Goal: Transaction & Acquisition: Book appointment/travel/reservation

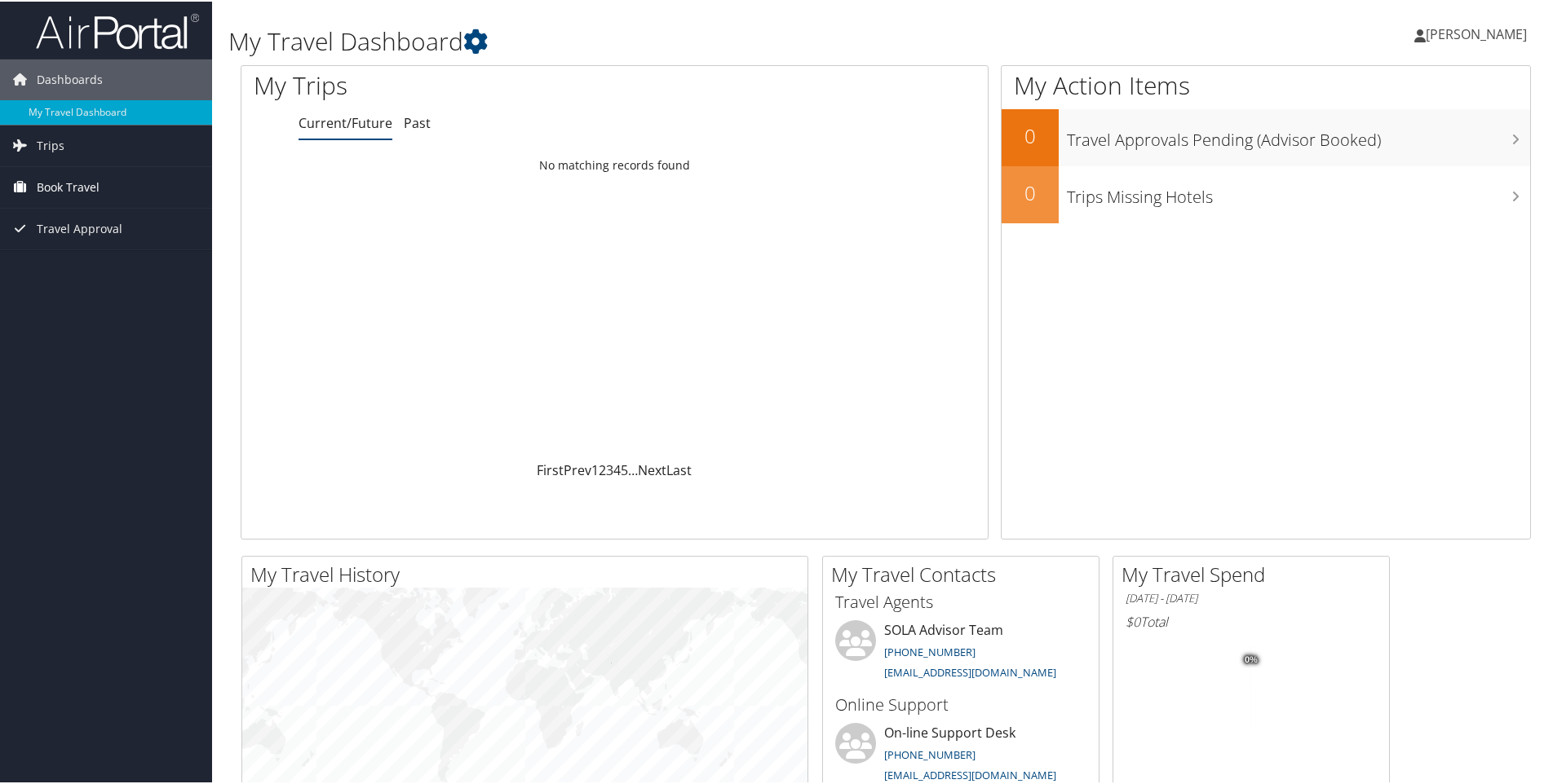
click at [47, 181] on span "Book Travel" at bounding box center [68, 186] width 63 height 41
click at [53, 217] on link "Agent Booking Request" at bounding box center [106, 218] width 212 height 24
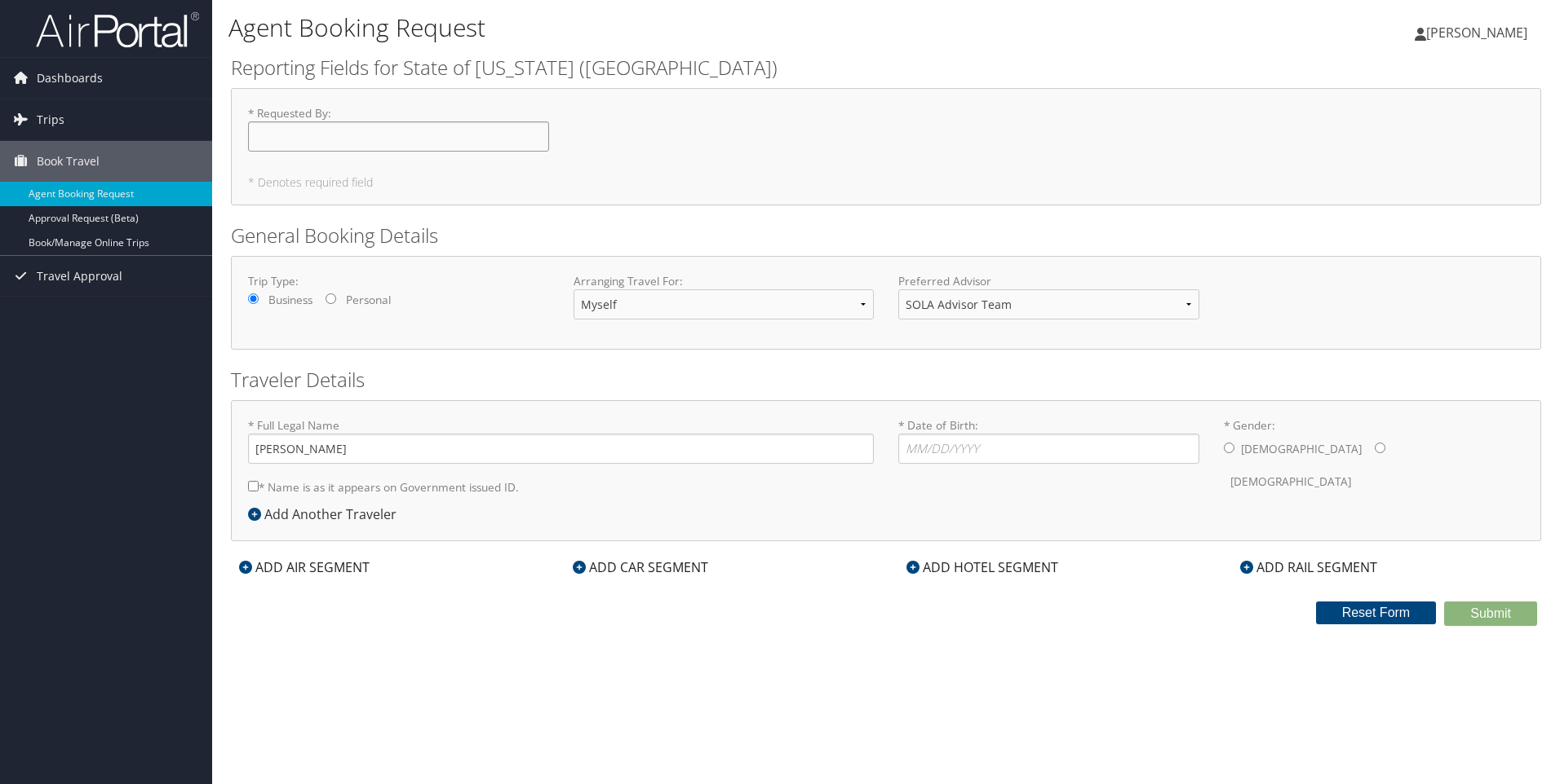
click at [275, 140] on input "* Requested By : Required" at bounding box center [398, 136] width 301 height 30
type input "[PERSON_NAME]"
click at [742, 139] on div "* Requested By : [PERSON_NAME] Required" at bounding box center [886, 134] width 1300 height 59
click at [648, 310] on select "Myself Another Traveler Guest Traveler" at bounding box center [723, 304] width 301 height 30
select select "guest"
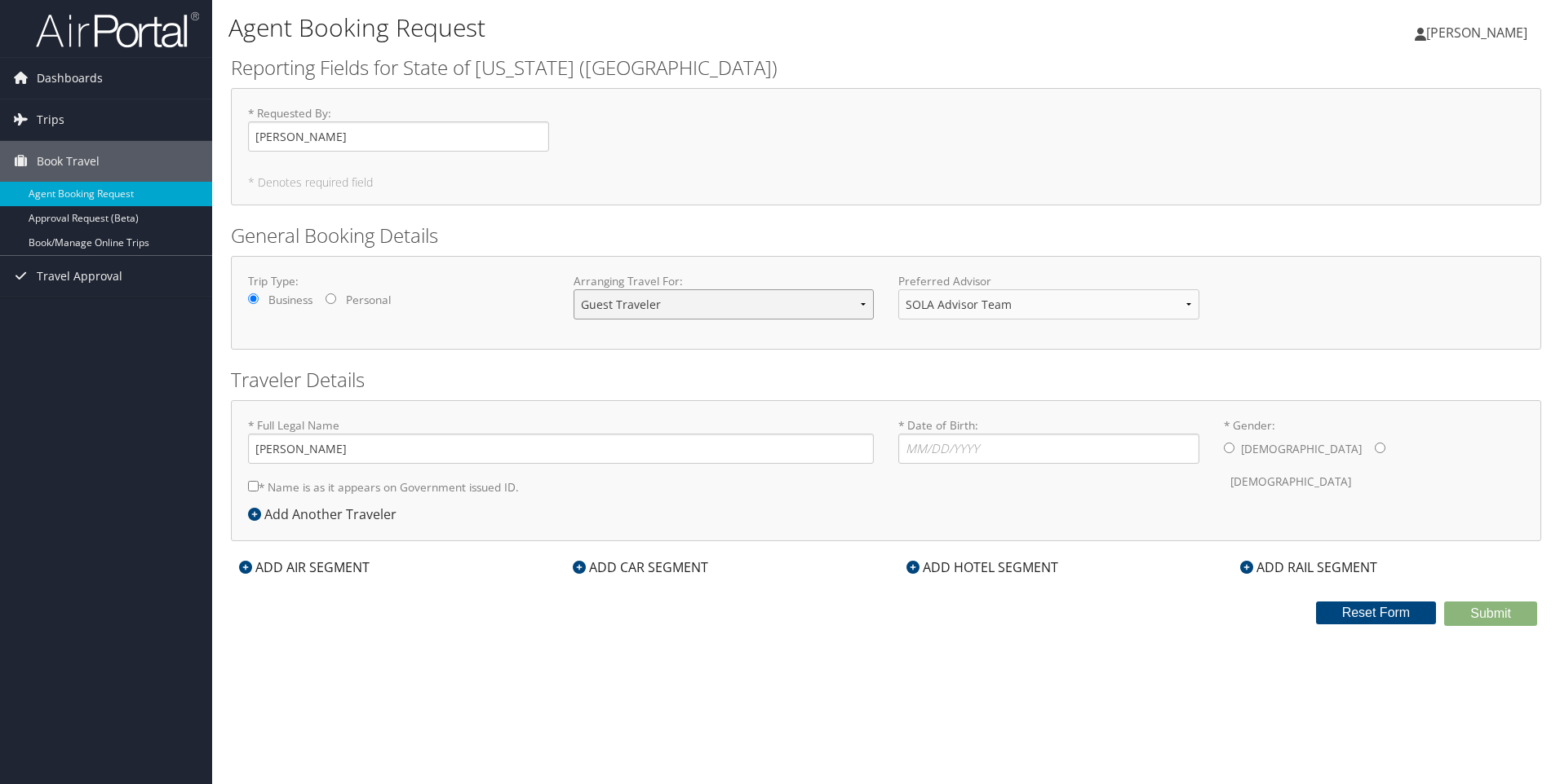
click at [573, 290] on select "Myself Another Traveler Guest Traveler" at bounding box center [723, 304] width 301 height 30
click at [276, 452] on input "* Full Legal Name" at bounding box center [561, 448] width 626 height 30
type input "[PERSON_NAME]"
click at [945, 446] on input "* Date of Birth: Invalid Date" at bounding box center [1048, 448] width 301 height 30
drag, startPoint x: 980, startPoint y: 450, endPoint x: 878, endPoint y: 449, distance: 102.0
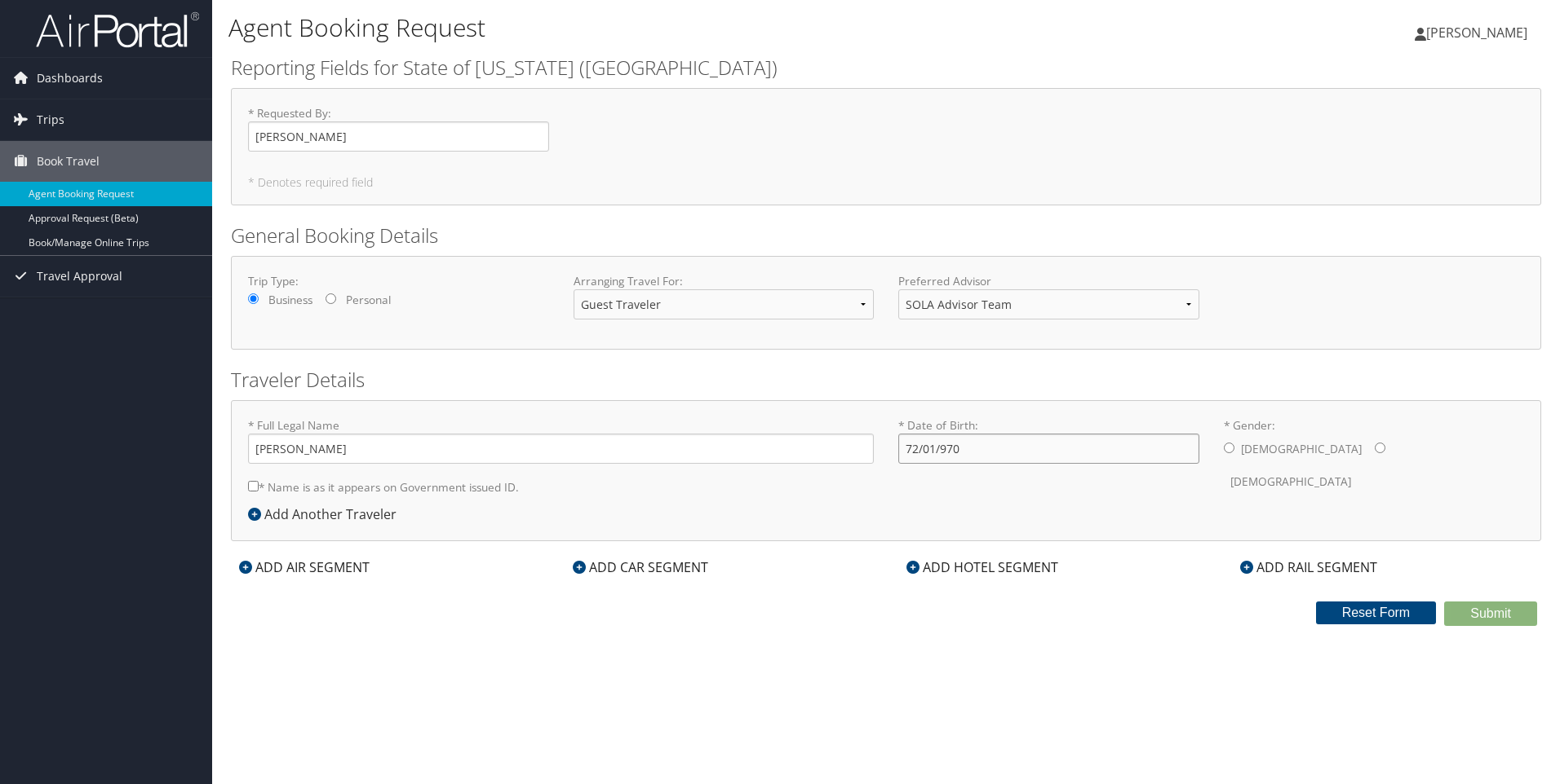
click at [878, 417] on form "* Full Legal Name [PERSON_NAME] * Name is as it appears on Government issued ID…" at bounding box center [886, 417] width 1300 height 0
type input "[DATE]"
click at [1229, 451] on input "* Gender: [DEMOGRAPHIC_DATA] [DEMOGRAPHIC_DATA]" at bounding box center [1228, 447] width 11 height 11
radio input "true"
click at [253, 487] on input "* Name is as it appears on Government issued ID." at bounding box center [253, 486] width 11 height 11
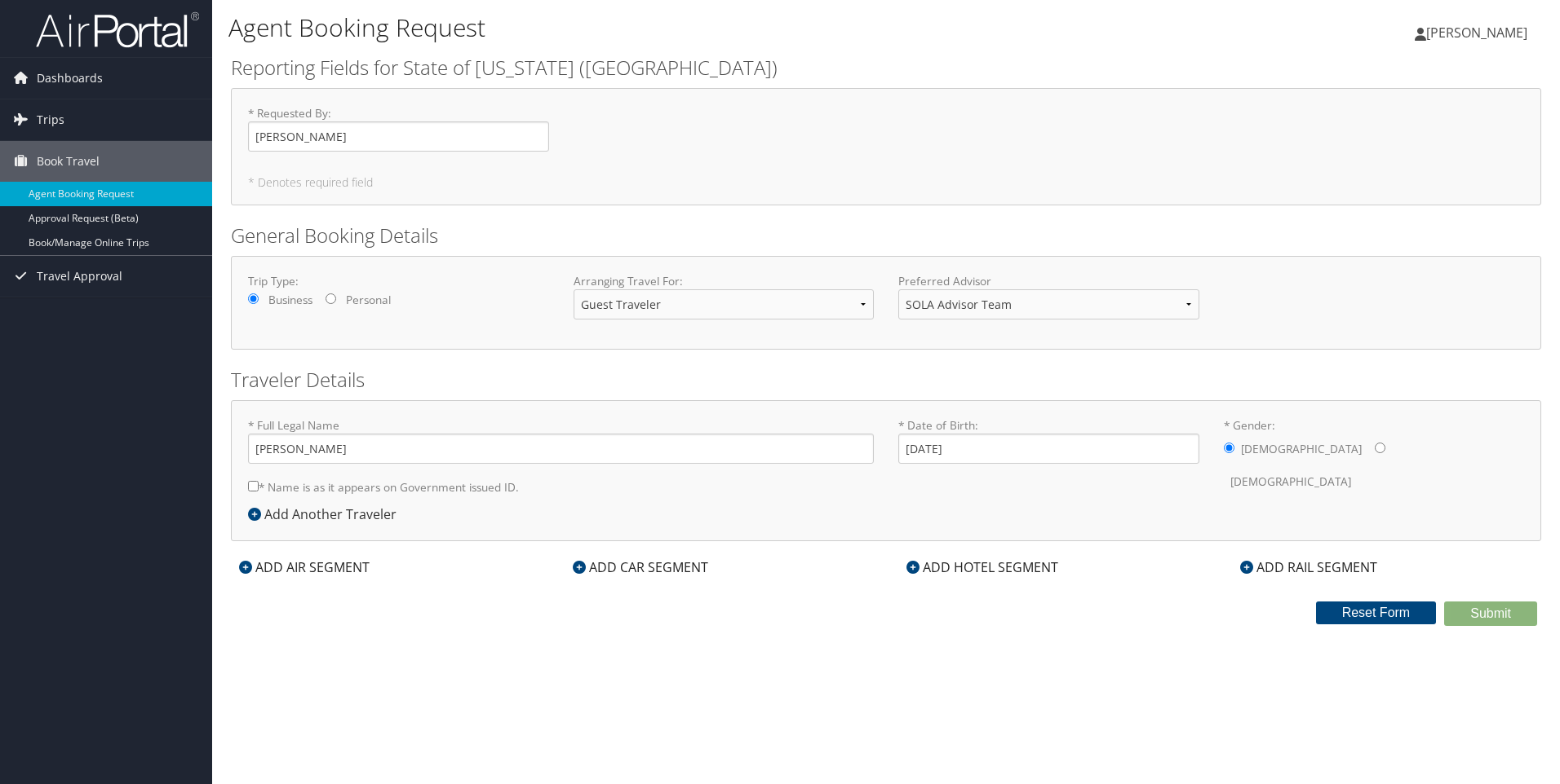
checkbox input "true"
click at [303, 567] on div "ADD AIR SEGMENT" at bounding box center [304, 567] width 147 height 19
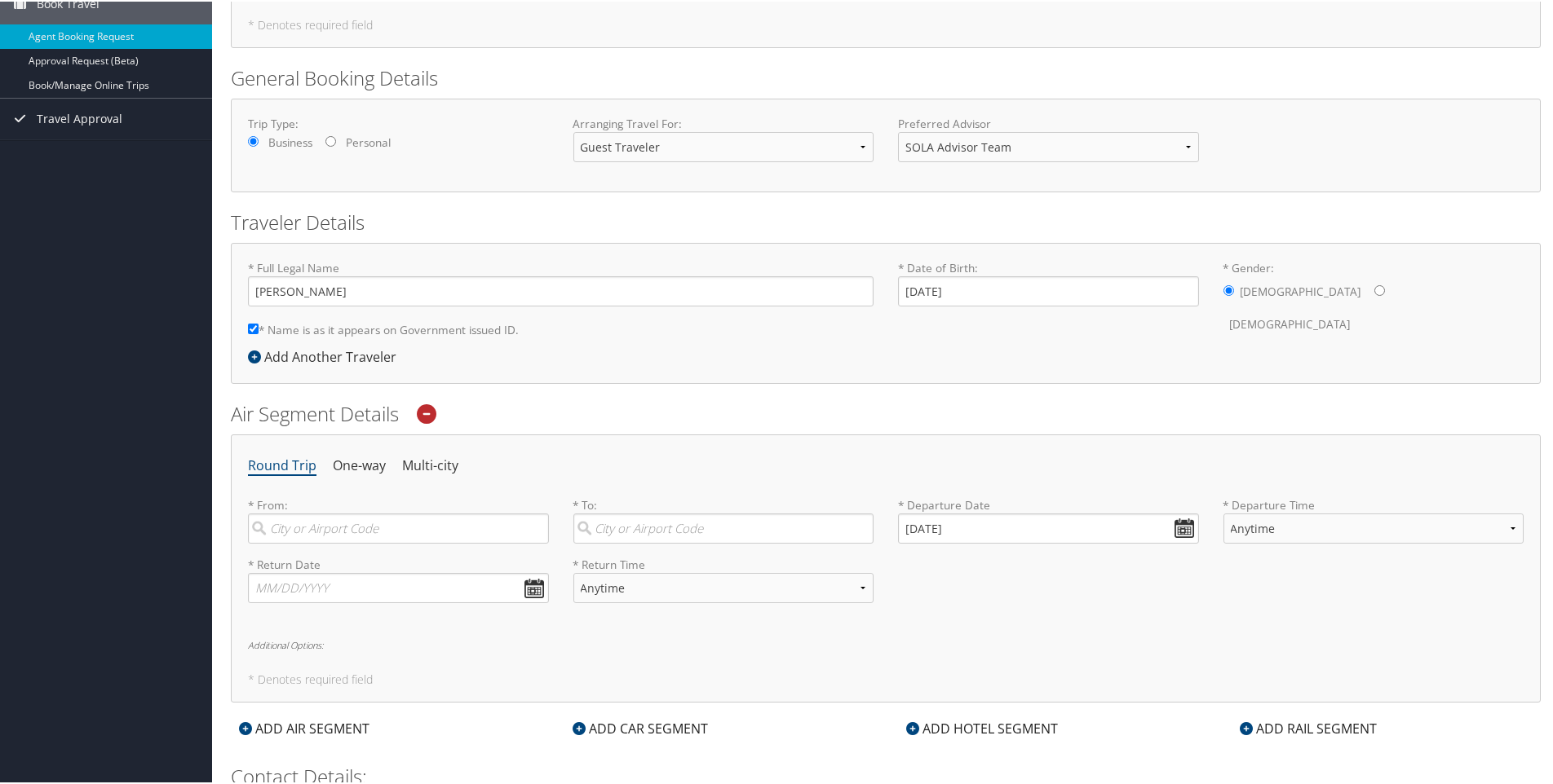
scroll to position [163, 0]
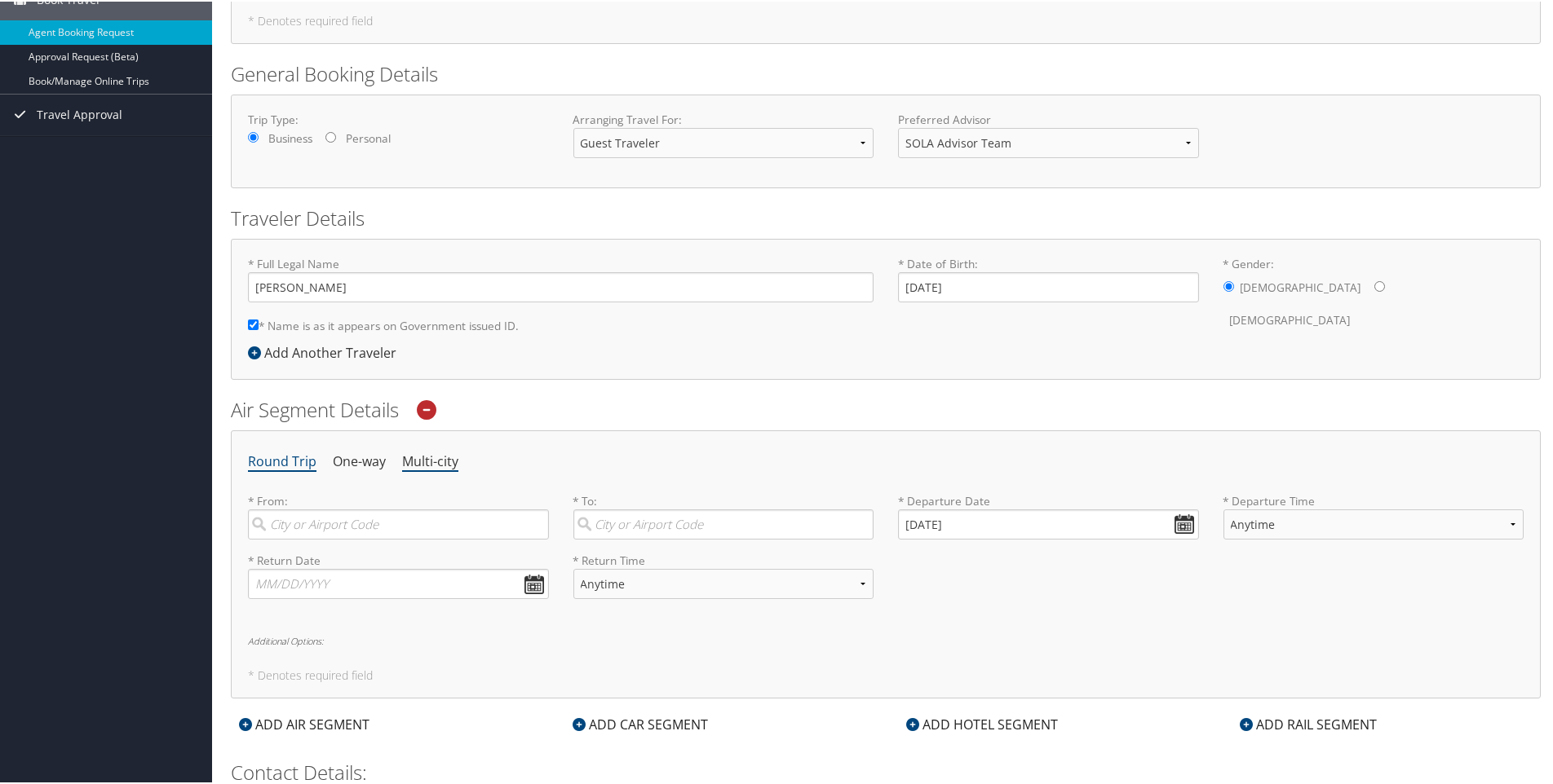
click at [426, 465] on li "Multi-city" at bounding box center [430, 461] width 56 height 29
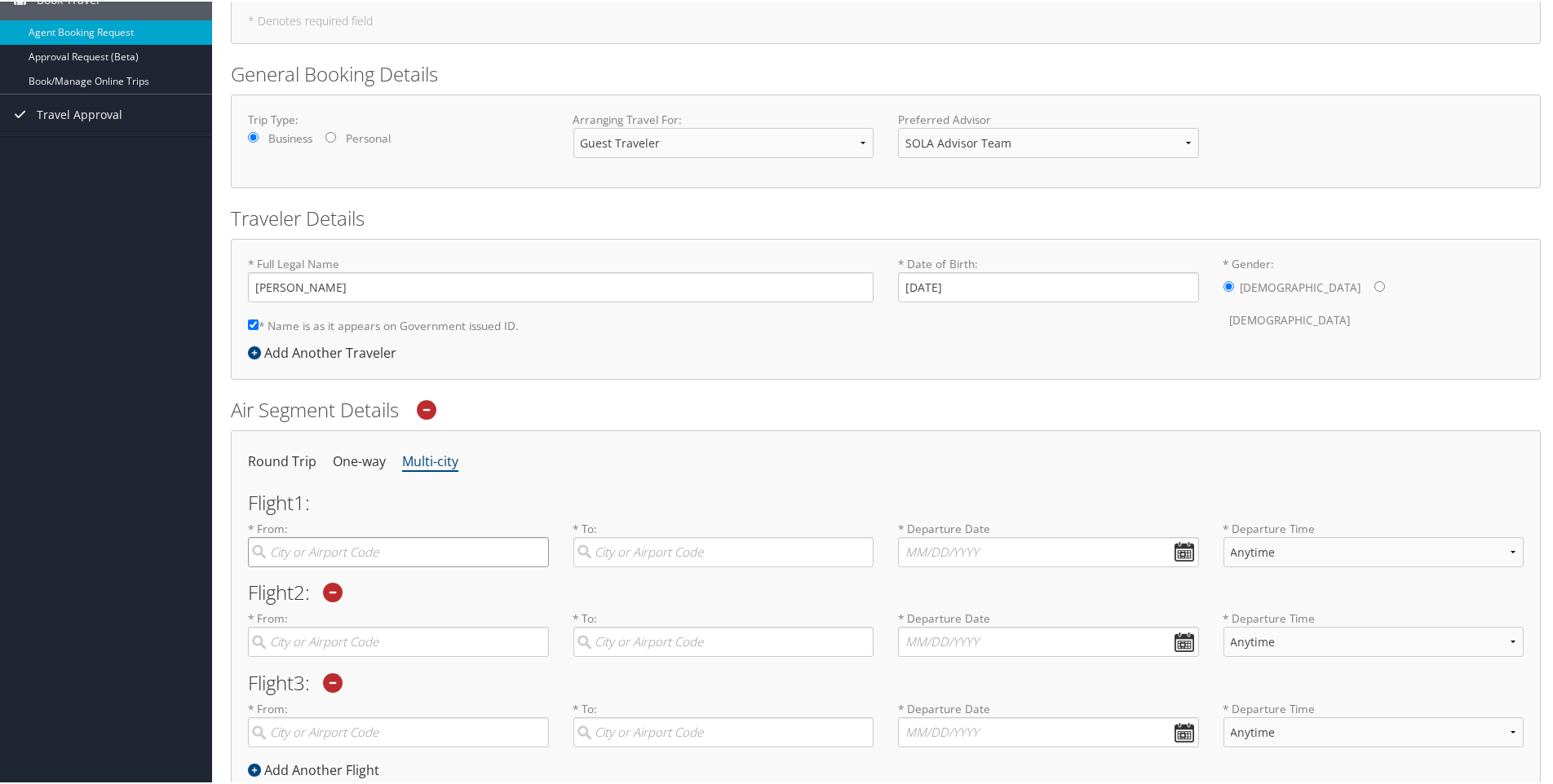
click at [285, 552] on input "search" at bounding box center [398, 551] width 301 height 30
type input "[GEOGRAPHIC_DATA], [GEOGRAPHIC_DATA]"
click at [607, 552] on input "search" at bounding box center [723, 551] width 301 height 30
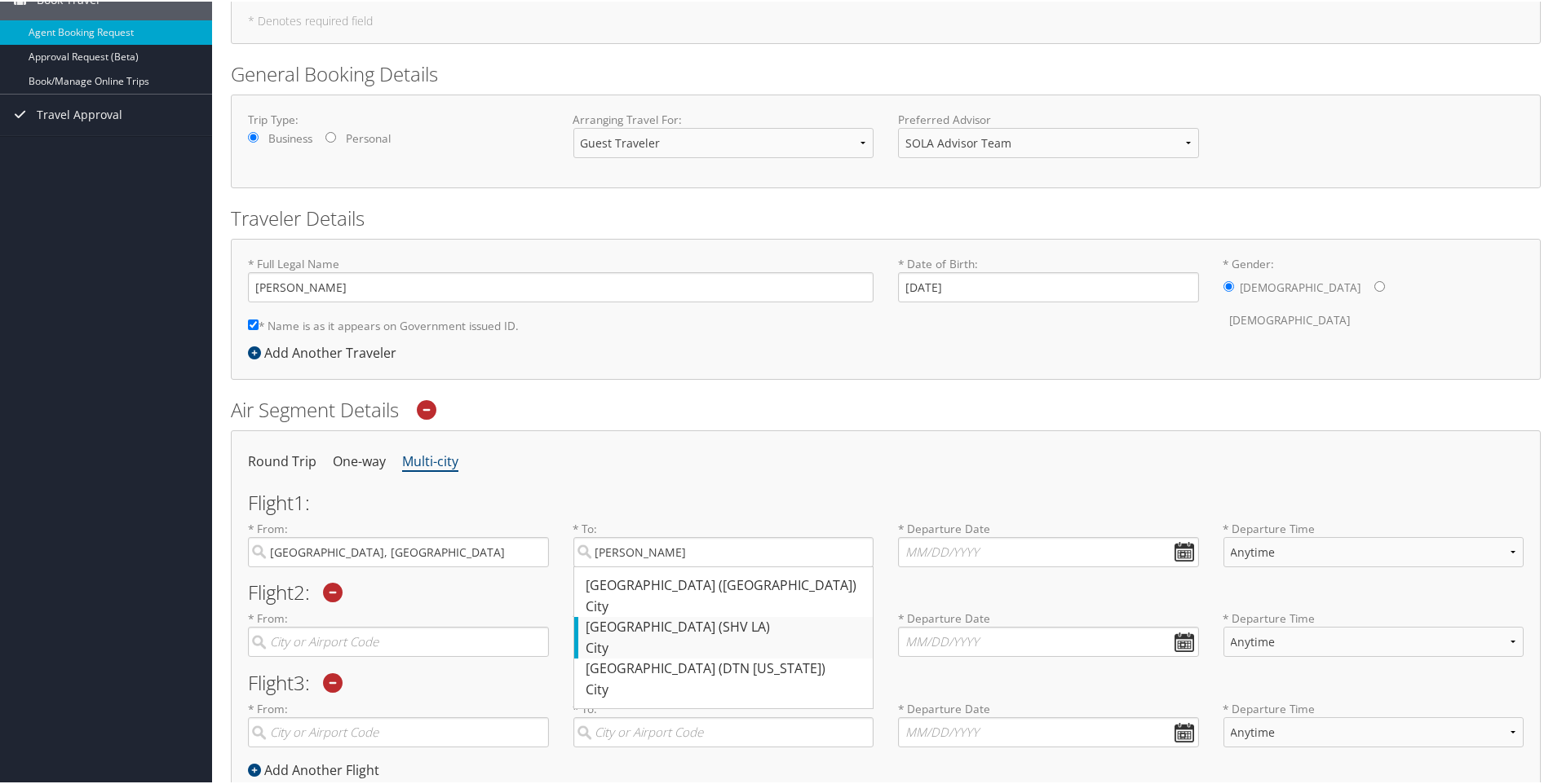
click at [615, 628] on div "Shreveport (SHV LA)" at bounding box center [726, 626] width 279 height 21
click at [615, 566] on input "[PERSON_NAME]" at bounding box center [723, 551] width 301 height 30
type input "Shreveport (SHV LA)"
click at [1175, 551] on input "text" at bounding box center [1048, 551] width 301 height 30
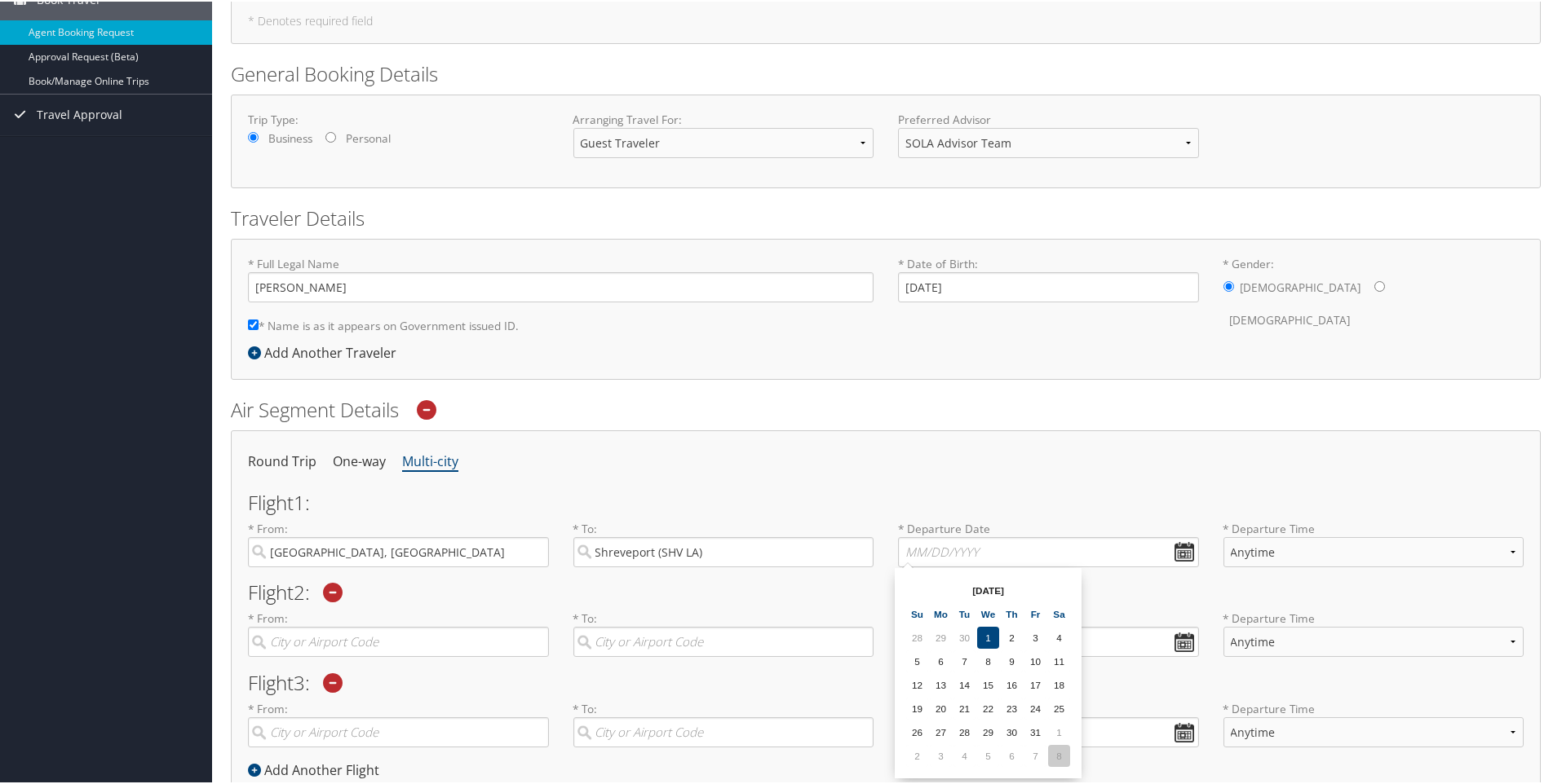
click at [1055, 754] on td "8" at bounding box center [1059, 754] width 22 height 22
click at [1174, 545] on input "[DATE]" at bounding box center [1048, 551] width 301 height 30
click at [1034, 757] on td "5" at bounding box center [1035, 754] width 22 height 22
click at [1183, 547] on input "[DATE]" at bounding box center [1048, 551] width 301 height 30
click at [1020, 755] on td "8" at bounding box center [1012, 754] width 22 height 22
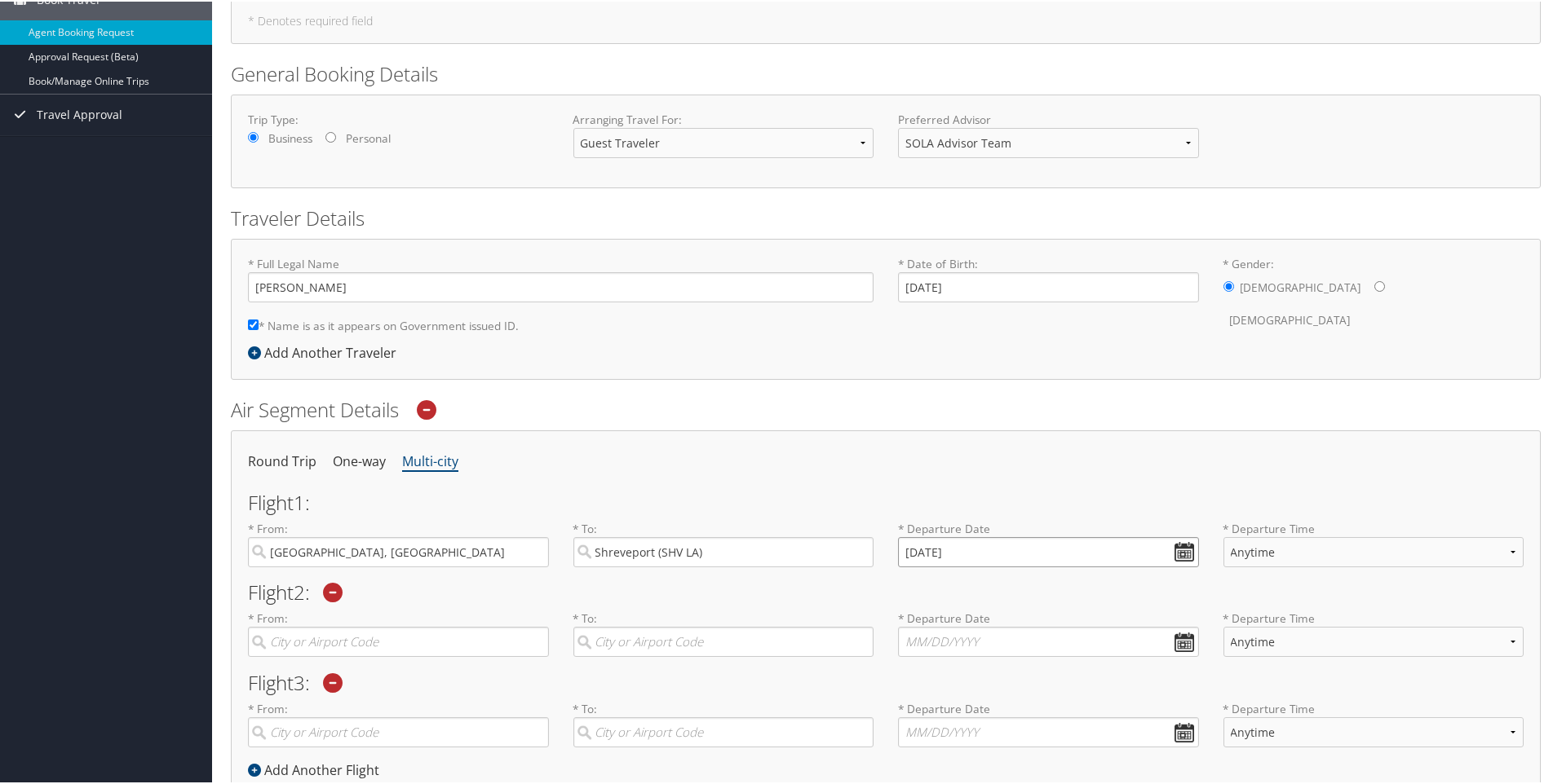
click at [1177, 545] on input "[DATE]" at bounding box center [1048, 551] width 301 height 30
click at [1030, 759] on td "6" at bounding box center [1035, 754] width 22 height 22
click at [1177, 553] on input "[DATE]" at bounding box center [1048, 551] width 301 height 30
click at [1053, 757] on td "7" at bounding box center [1059, 754] width 22 height 22
click at [1177, 553] on input "[DATE]" at bounding box center [1048, 551] width 301 height 30
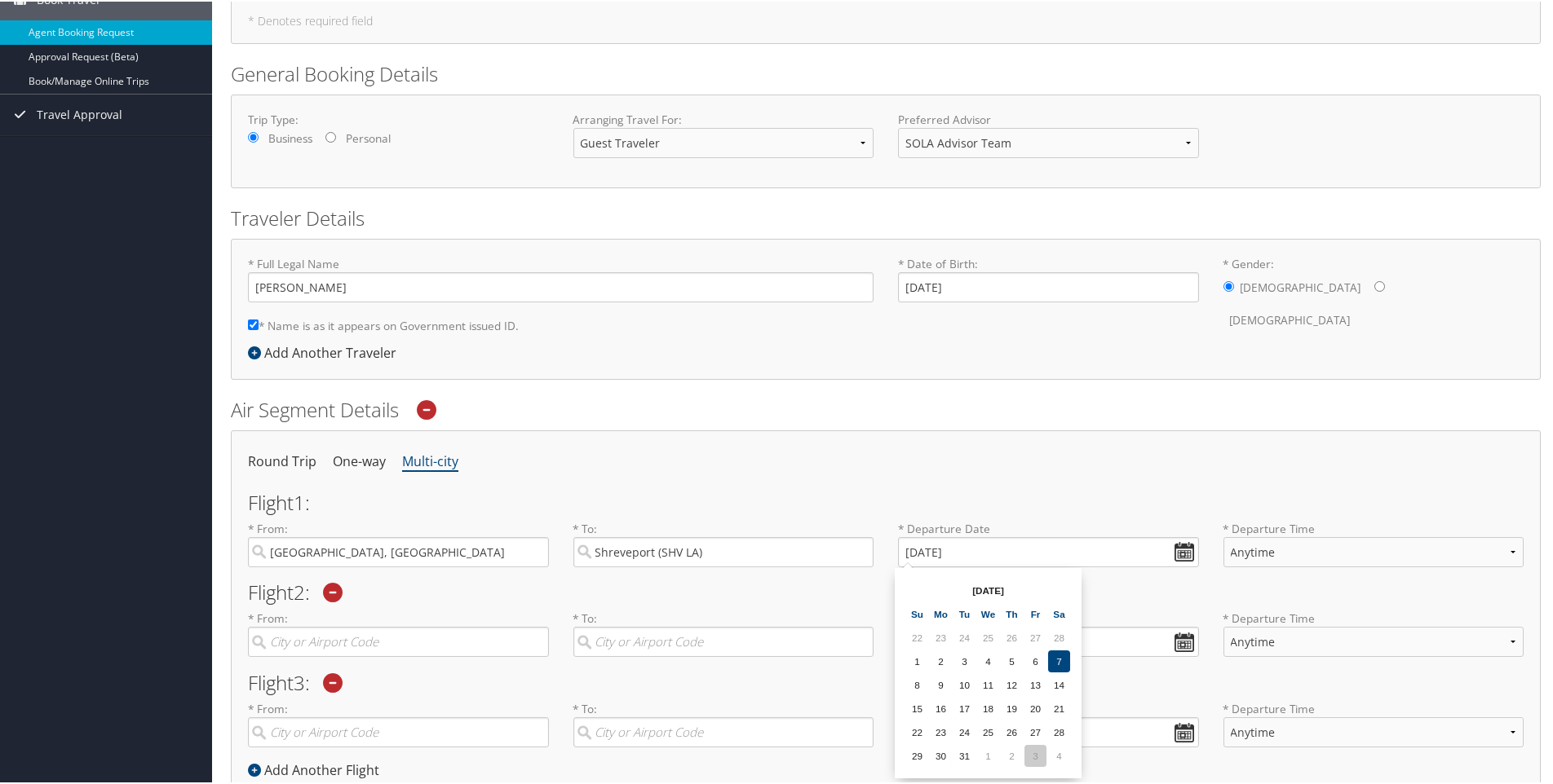
click at [1043, 756] on td "3" at bounding box center [1035, 754] width 22 height 22
click at [1177, 551] on input "[DATE]" at bounding box center [1048, 551] width 301 height 30
click at [1051, 753] on td "9" at bounding box center [1059, 754] width 22 height 22
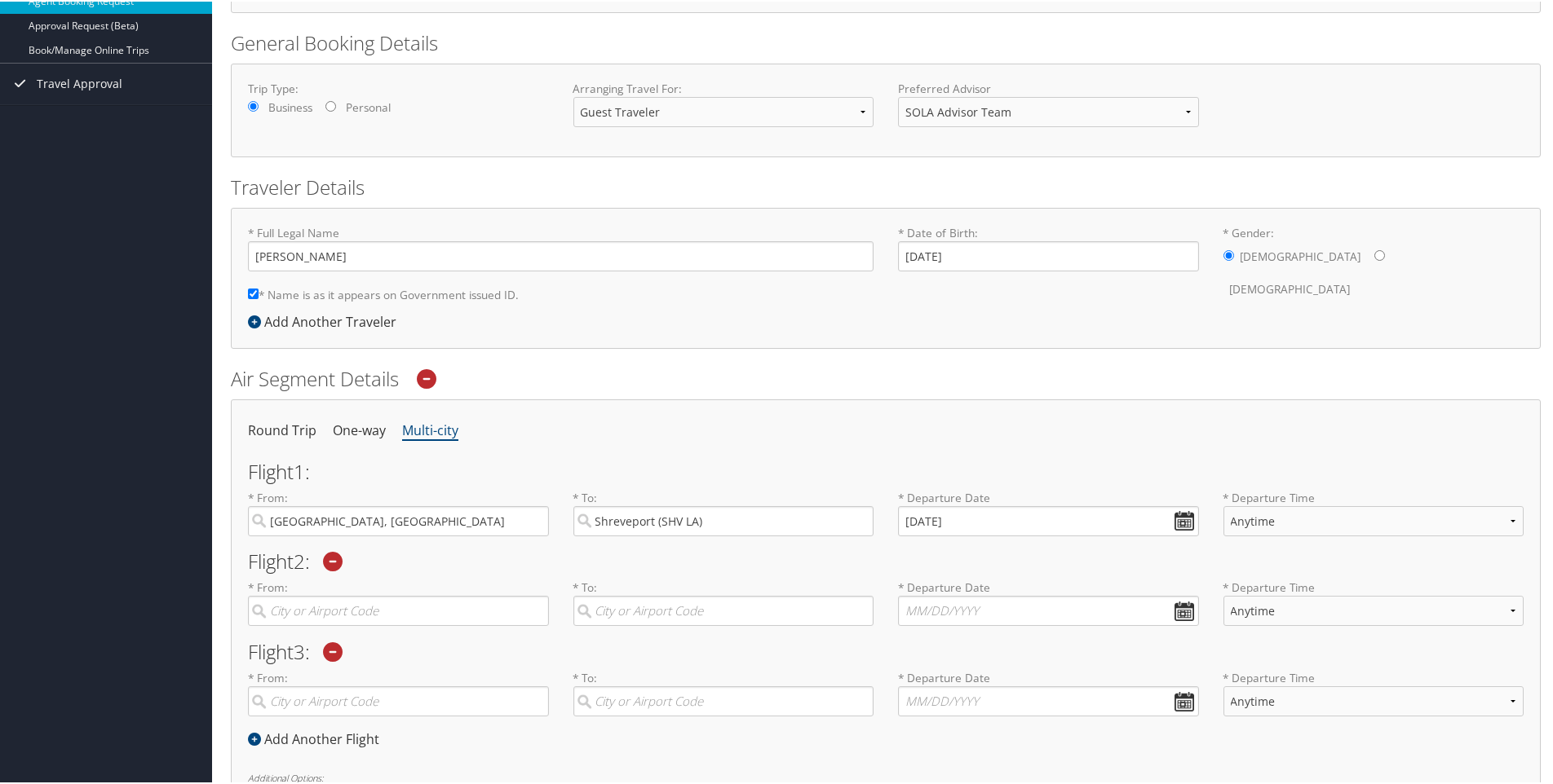
scroll to position [196, 0]
click at [1179, 517] on input "[DATE]" at bounding box center [1048, 517] width 301 height 30
click at [916, 725] on td "31" at bounding box center [917, 722] width 22 height 22
type input "[DATE]"
click at [303, 609] on input "search" at bounding box center [398, 607] width 301 height 30
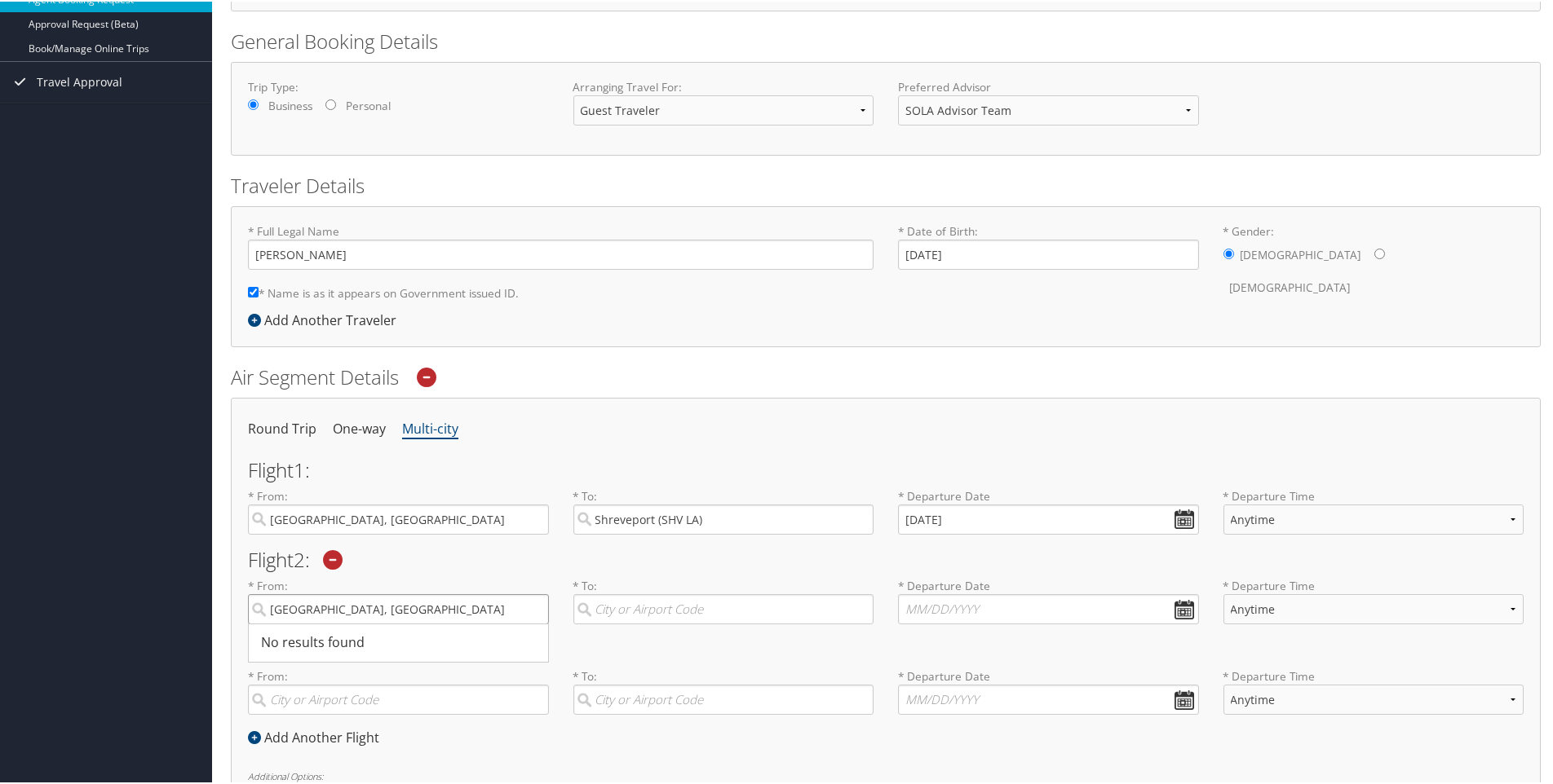
type input "[GEOGRAPHIC_DATA], [GEOGRAPHIC_DATA]"
click at [606, 606] on input "search" at bounding box center [723, 607] width 301 height 30
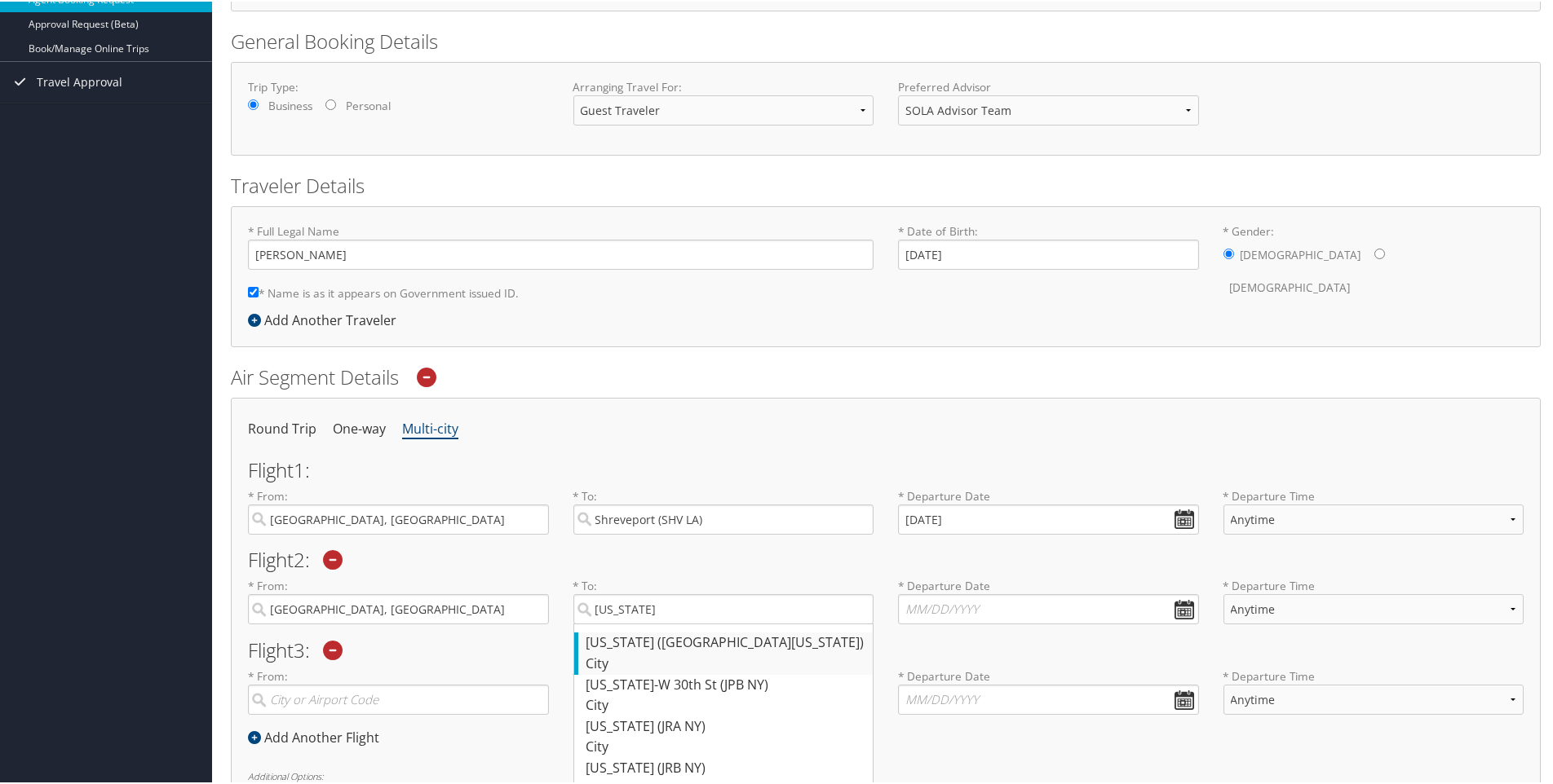
click at [599, 653] on div "City" at bounding box center [726, 663] width 279 height 21
click at [599, 623] on input "[US_STATE]" at bounding box center [723, 607] width 301 height 30
type input "[US_STATE] ([GEOGRAPHIC_DATA][US_STATE])"
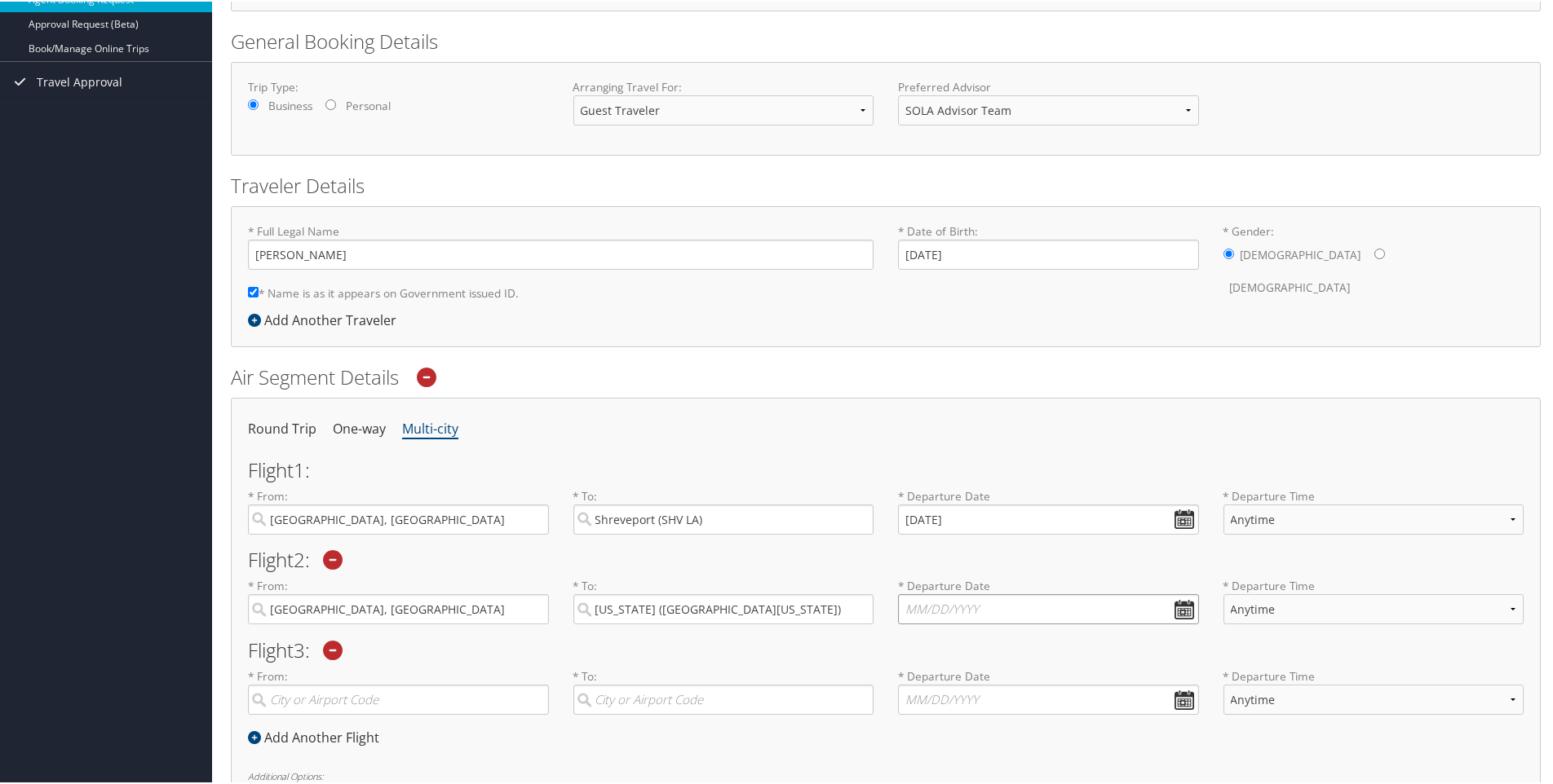
click at [965, 604] on input "text" at bounding box center [1048, 607] width 301 height 30
drag, startPoint x: 986, startPoint y: 598, endPoint x: 967, endPoint y: 602, distance: 19.4
click at [967, 602] on input "06/01/20012" at bounding box center [1048, 607] width 301 height 30
click at [1178, 612] on input "Invalid date" at bounding box center [1048, 607] width 301 height 30
click at [965, 607] on input "Invalid date" at bounding box center [1048, 607] width 301 height 30
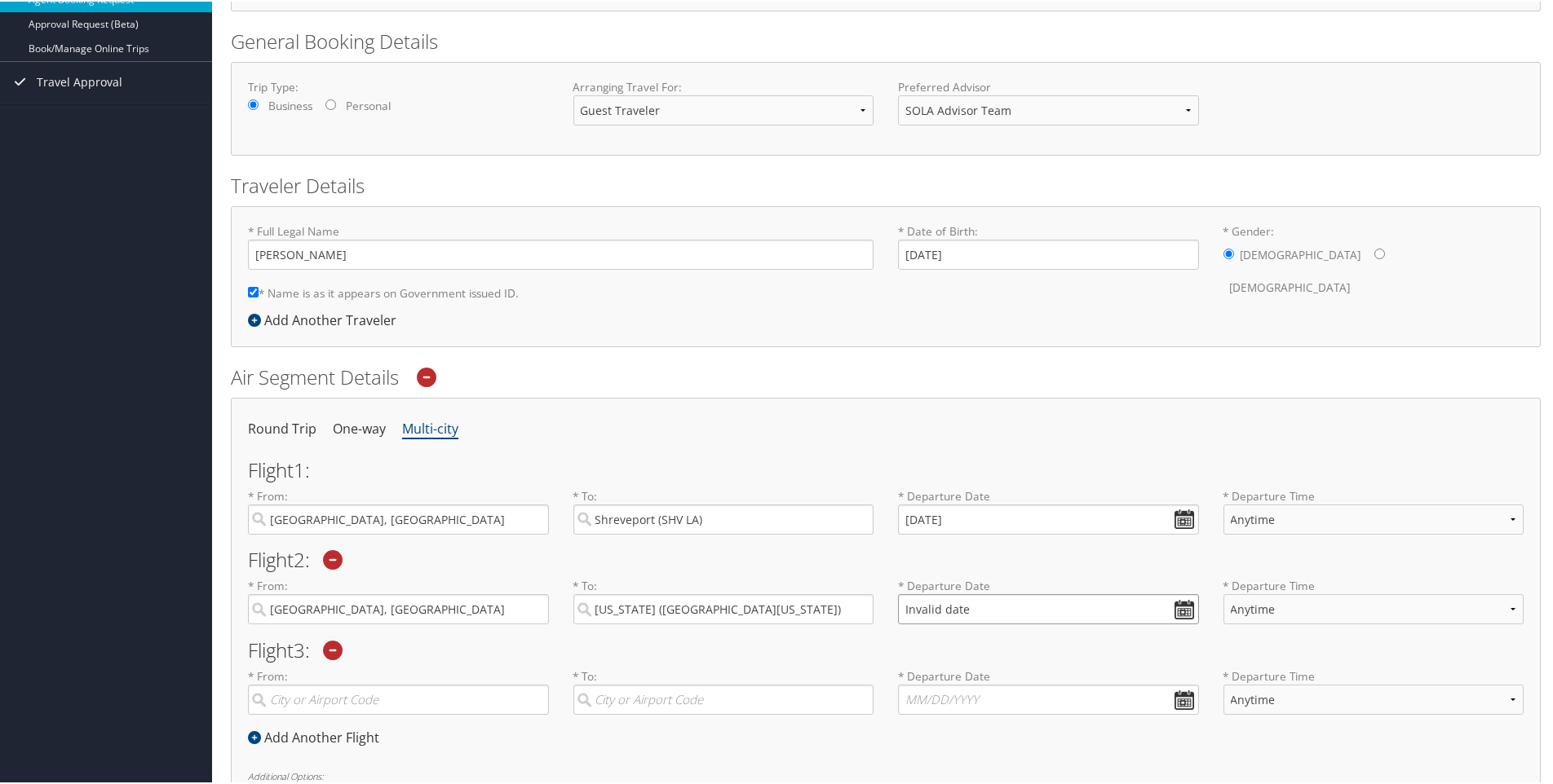
drag, startPoint x: 974, startPoint y: 605, endPoint x: 891, endPoint y: 609, distance: 83.1
click at [891, 609] on div "* Departure Date Invalid date Dates must be valid" at bounding box center [1048, 606] width 325 height 59
click at [972, 611] on input "01/01/0202" at bounding box center [1048, 607] width 301 height 30
click at [1177, 607] on input "01/01/0202" at bounding box center [1048, 607] width 301 height 30
drag, startPoint x: 972, startPoint y: 604, endPoint x: 937, endPoint y: 606, distance: 35.1
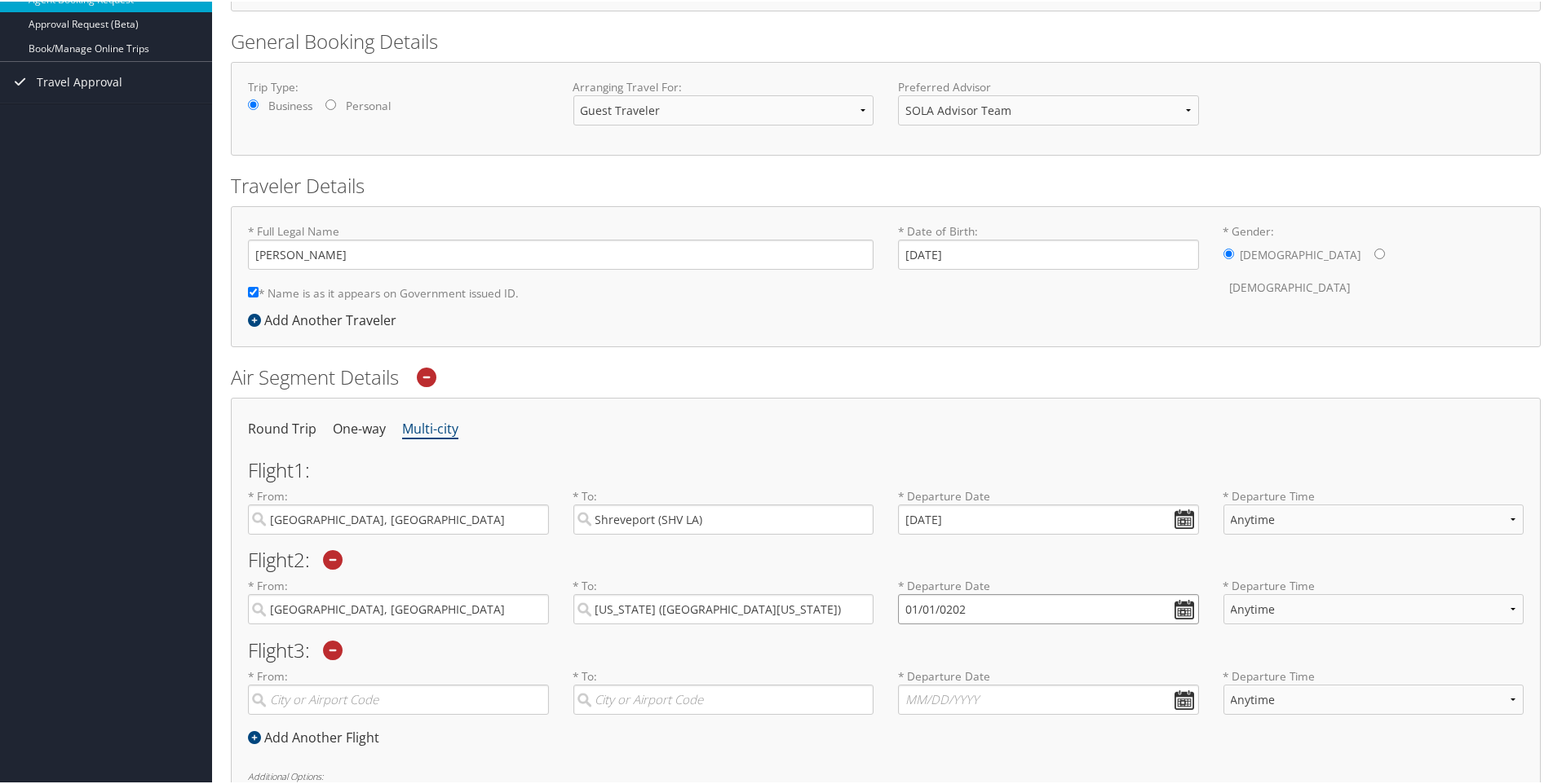
click at [937, 606] on input "01/01/0202" at bounding box center [1048, 607] width 301 height 30
click at [910, 609] on input "[DATE]" at bounding box center [1048, 607] width 301 height 30
click at [1173, 612] on input "Invalid date" at bounding box center [1048, 607] width 301 height 30
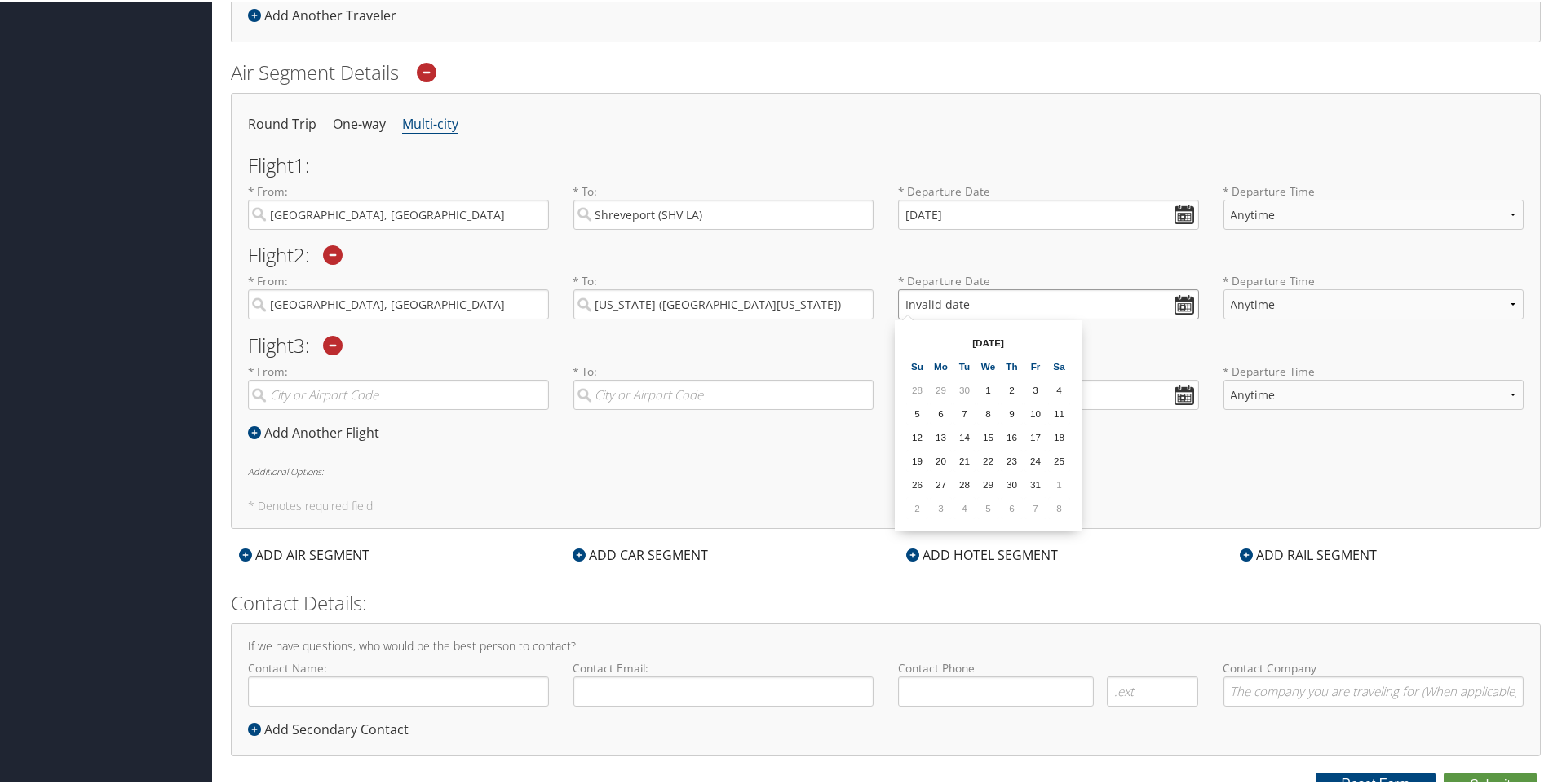
scroll to position [512, 0]
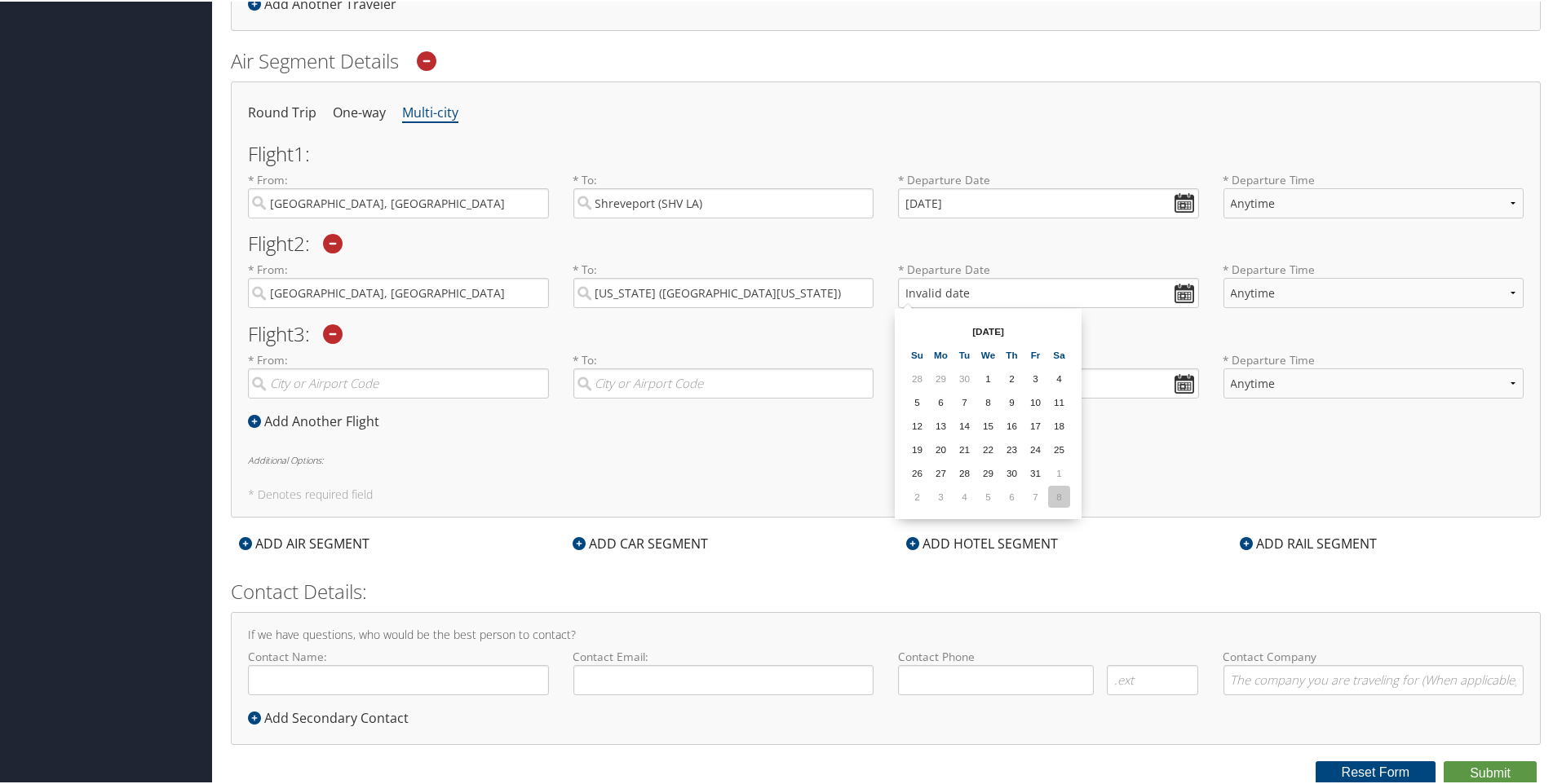
click at [1063, 492] on td "8" at bounding box center [1059, 495] width 22 height 22
click at [1177, 292] on input "[DATE]" at bounding box center [1048, 291] width 301 height 30
click at [1055, 494] on td "6" at bounding box center [1059, 495] width 22 height 22
click at [1180, 300] on input "[DATE]" at bounding box center [1048, 291] width 301 height 30
click at [1051, 499] on td "10" at bounding box center [1059, 495] width 22 height 22
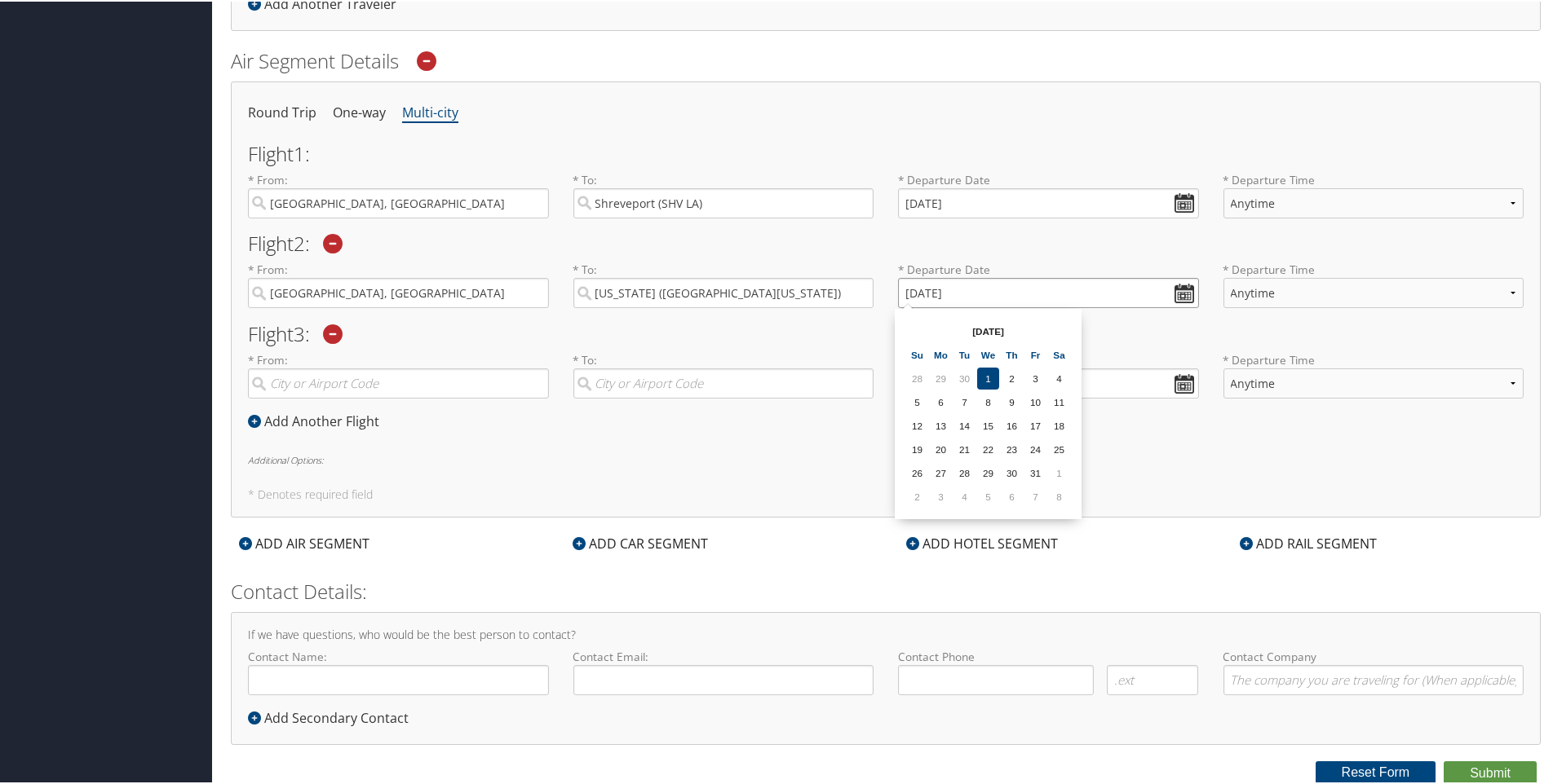
click at [1177, 285] on input "[DATE]" at bounding box center [1048, 291] width 301 height 30
click at [1059, 503] on td "7" at bounding box center [1059, 495] width 22 height 22
click at [1177, 300] on input "[DATE]" at bounding box center [1048, 291] width 301 height 30
click at [1054, 498] on td "7" at bounding box center [1059, 495] width 22 height 22
click at [1182, 294] on input "[DATE]" at bounding box center [1048, 291] width 301 height 30
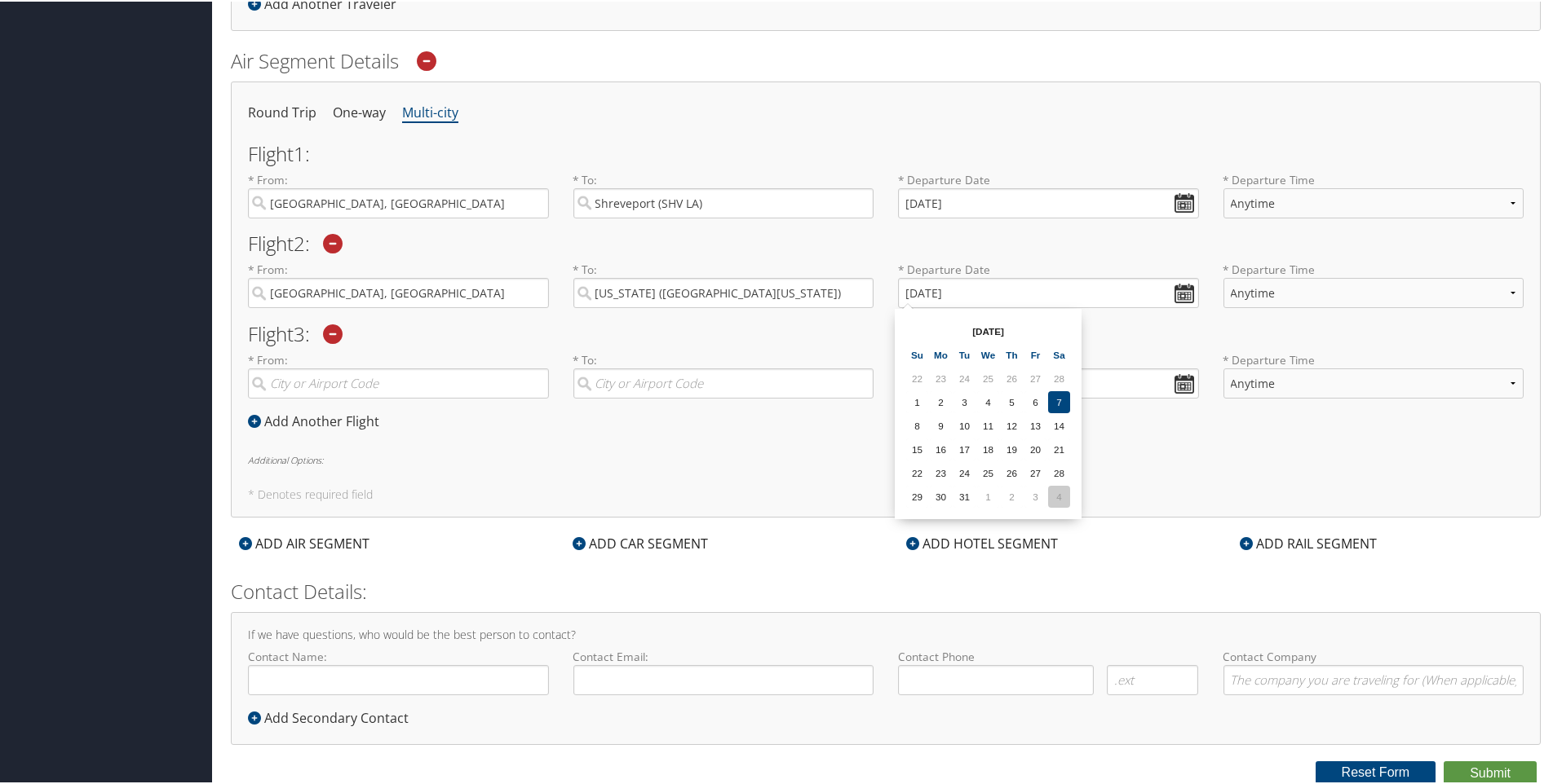
click at [1061, 493] on td "4" at bounding box center [1059, 495] width 22 height 22
click at [1180, 300] on input "[DATE]" at bounding box center [1048, 291] width 301 height 30
click at [1061, 496] on td "9" at bounding box center [1059, 495] width 22 height 22
click at [1177, 290] on input "[DATE]" at bounding box center [1048, 291] width 301 height 30
click at [964, 497] on td "2" at bounding box center [964, 495] width 22 height 22
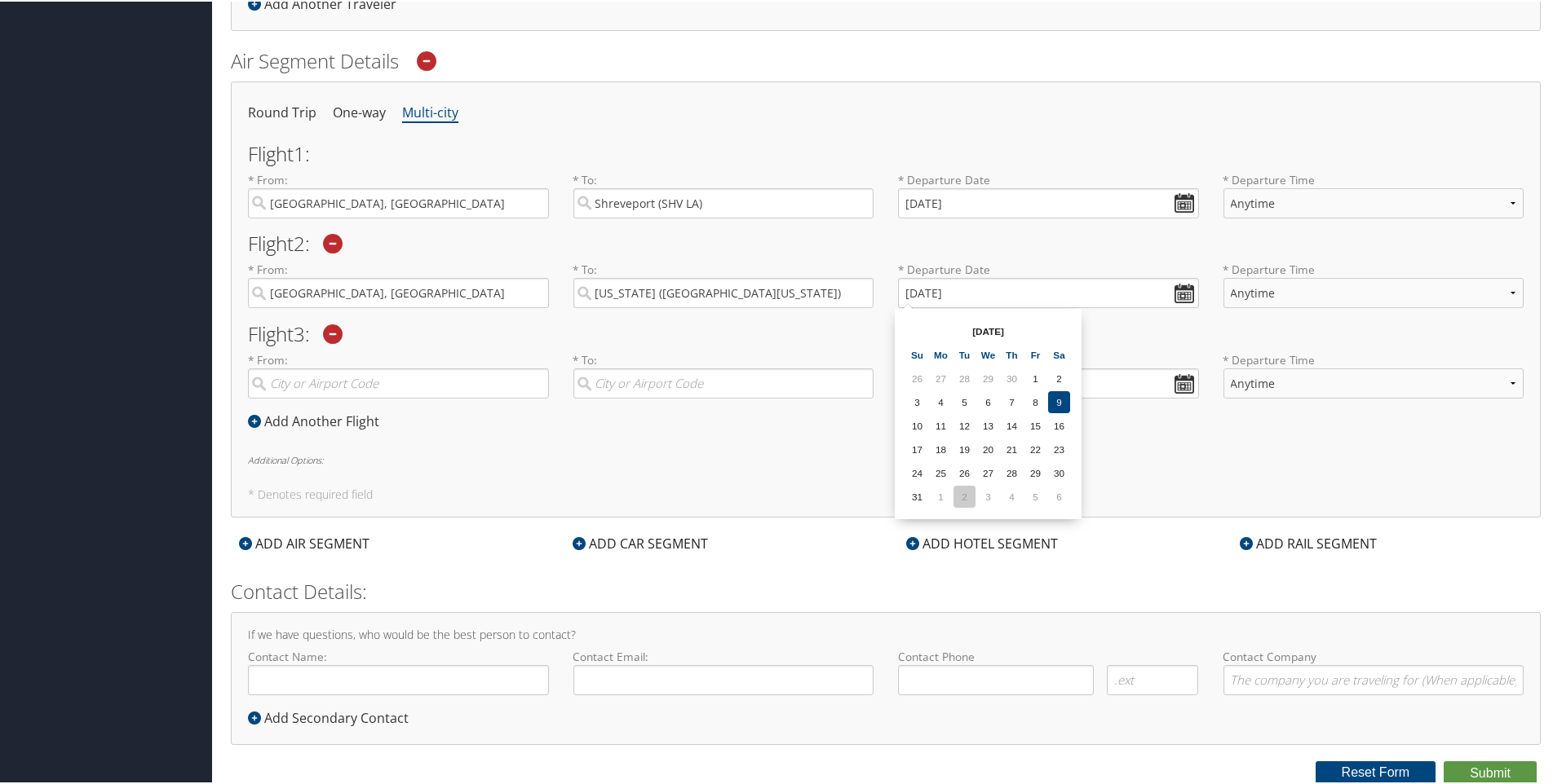
type input "[DATE]"
click at [279, 682] on input "Contact Name:" at bounding box center [398, 678] width 301 height 30
type input "[PERSON_NAME]"
type input "[EMAIL_ADDRESS][DOMAIN_NAME]"
type input "[PHONE_NUMBER]"
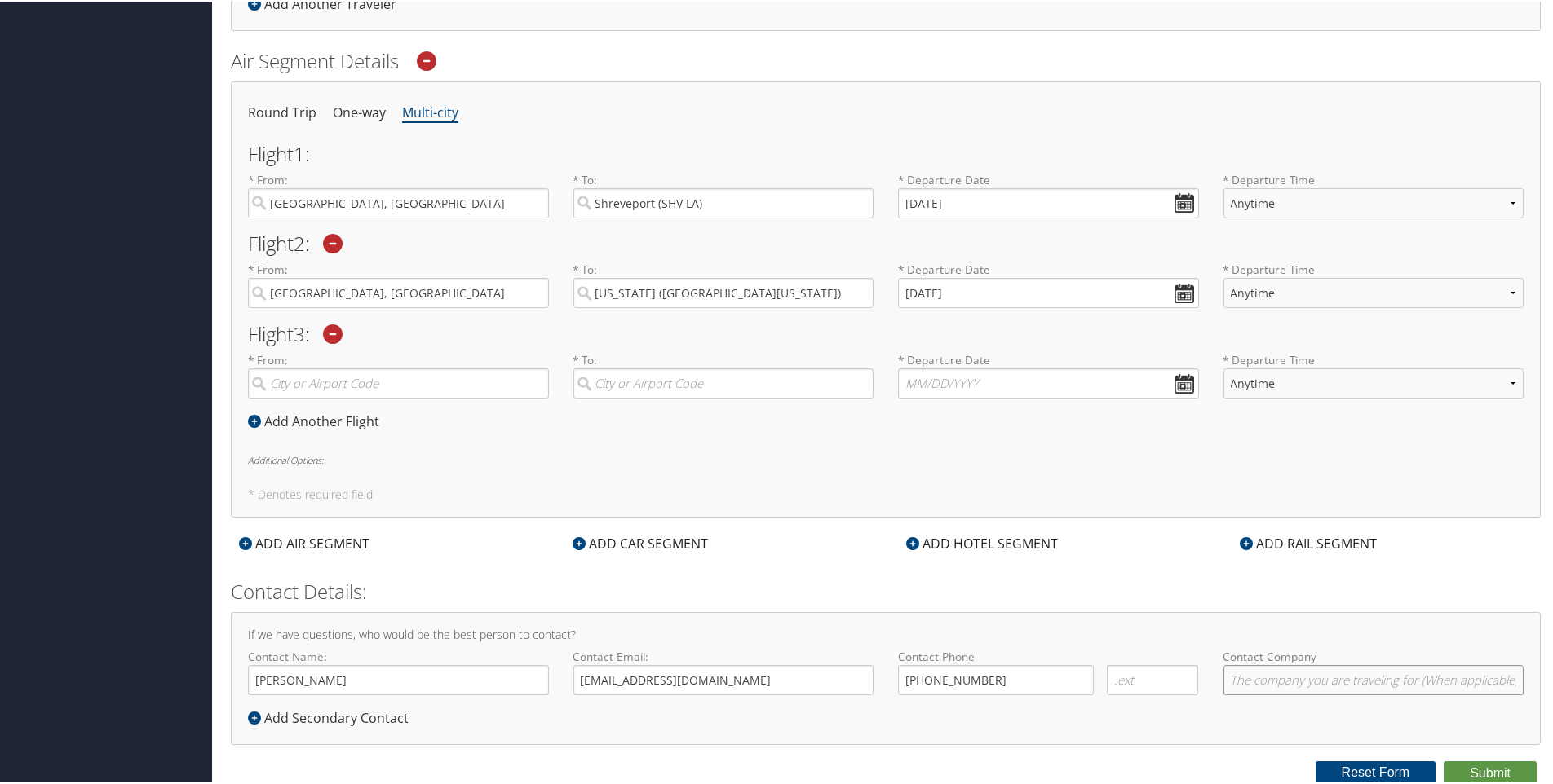
click at [1256, 671] on input "Contact Company" at bounding box center [1373, 678] width 301 height 30
type input "CCDS"
click at [1485, 773] on button "Submit" at bounding box center [1491, 771] width 93 height 24
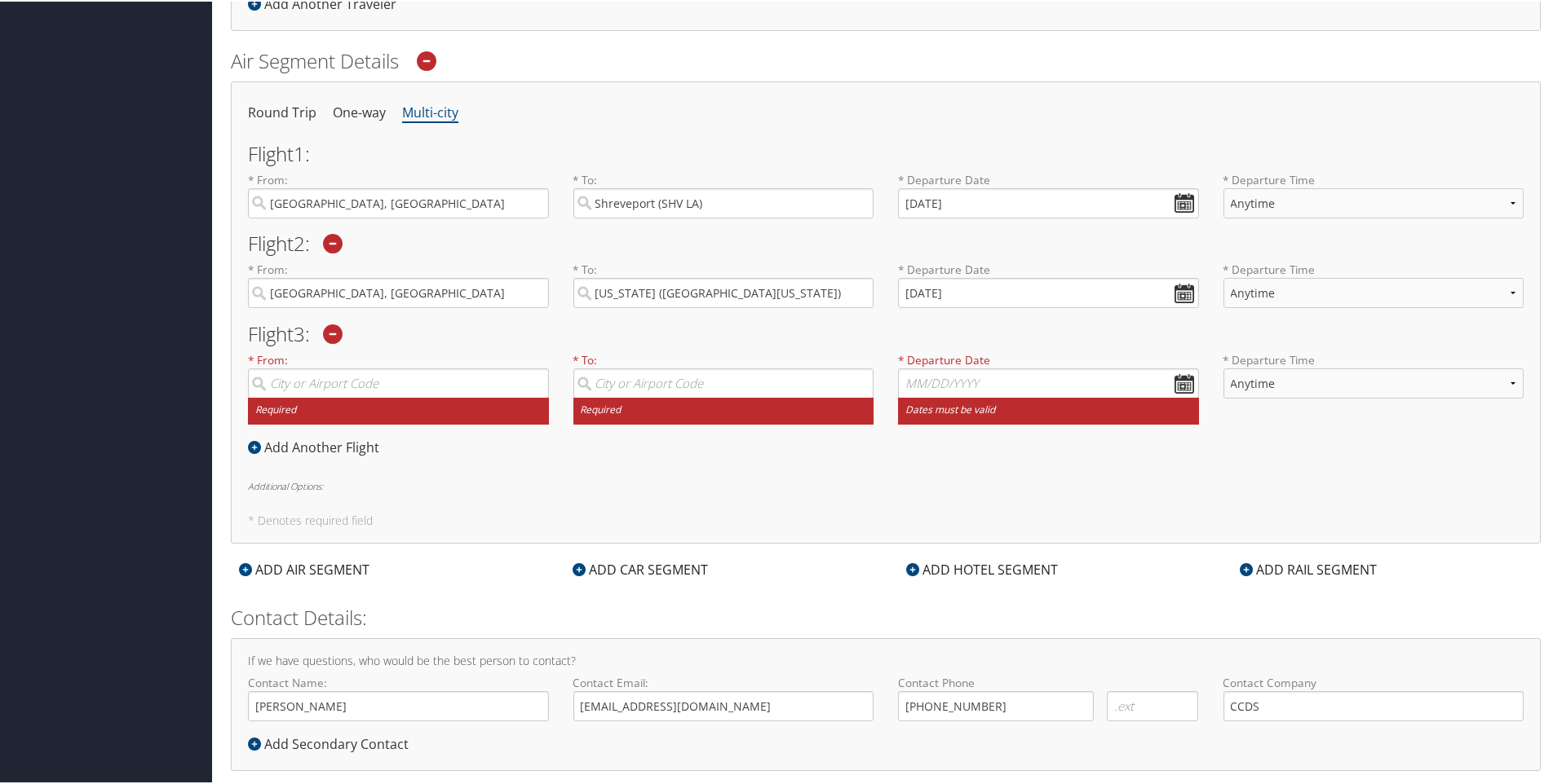
click at [338, 336] on icon at bounding box center [333, 333] width 19 height 19
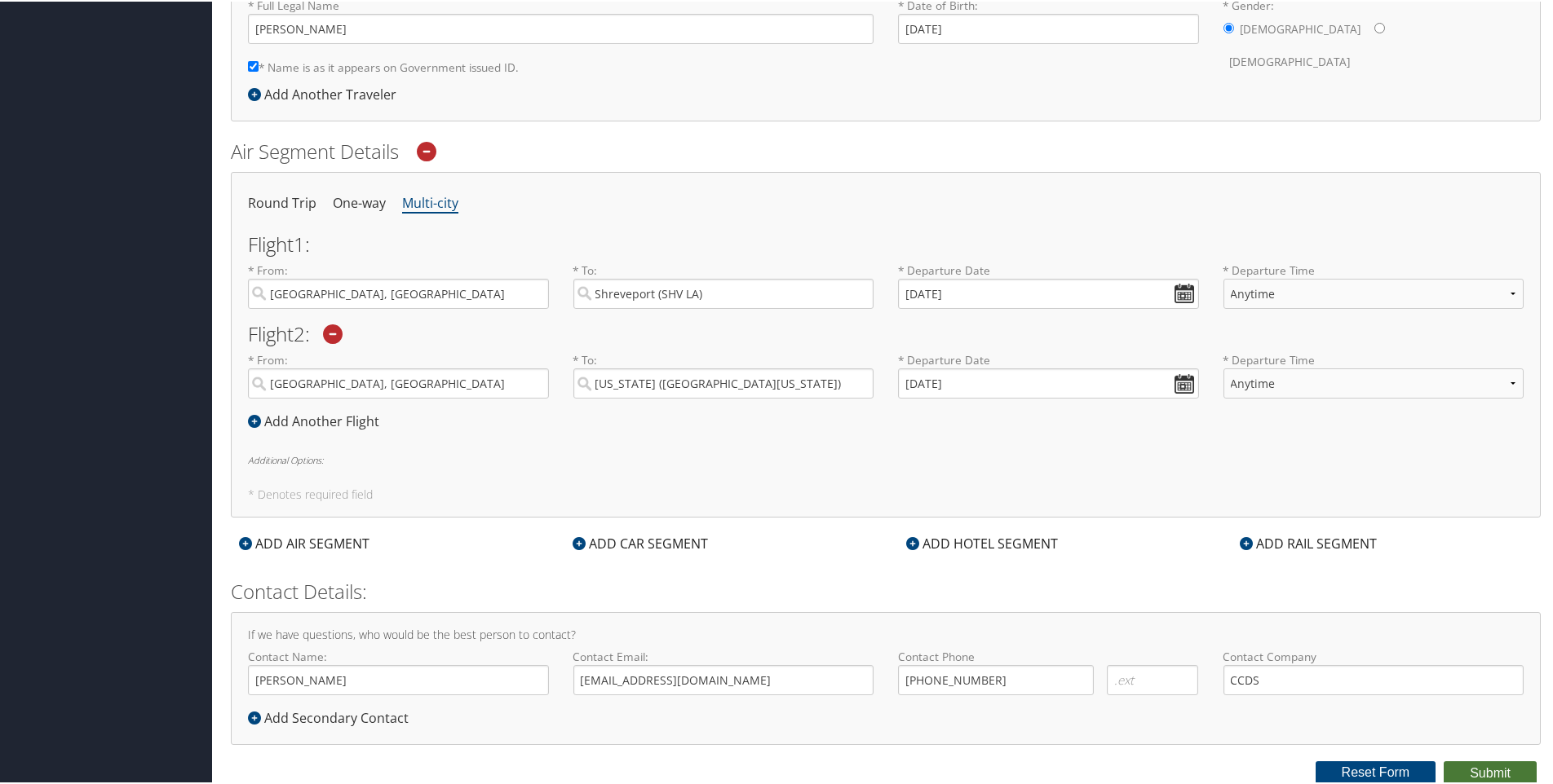
click at [1487, 772] on button "Submit" at bounding box center [1491, 771] width 93 height 24
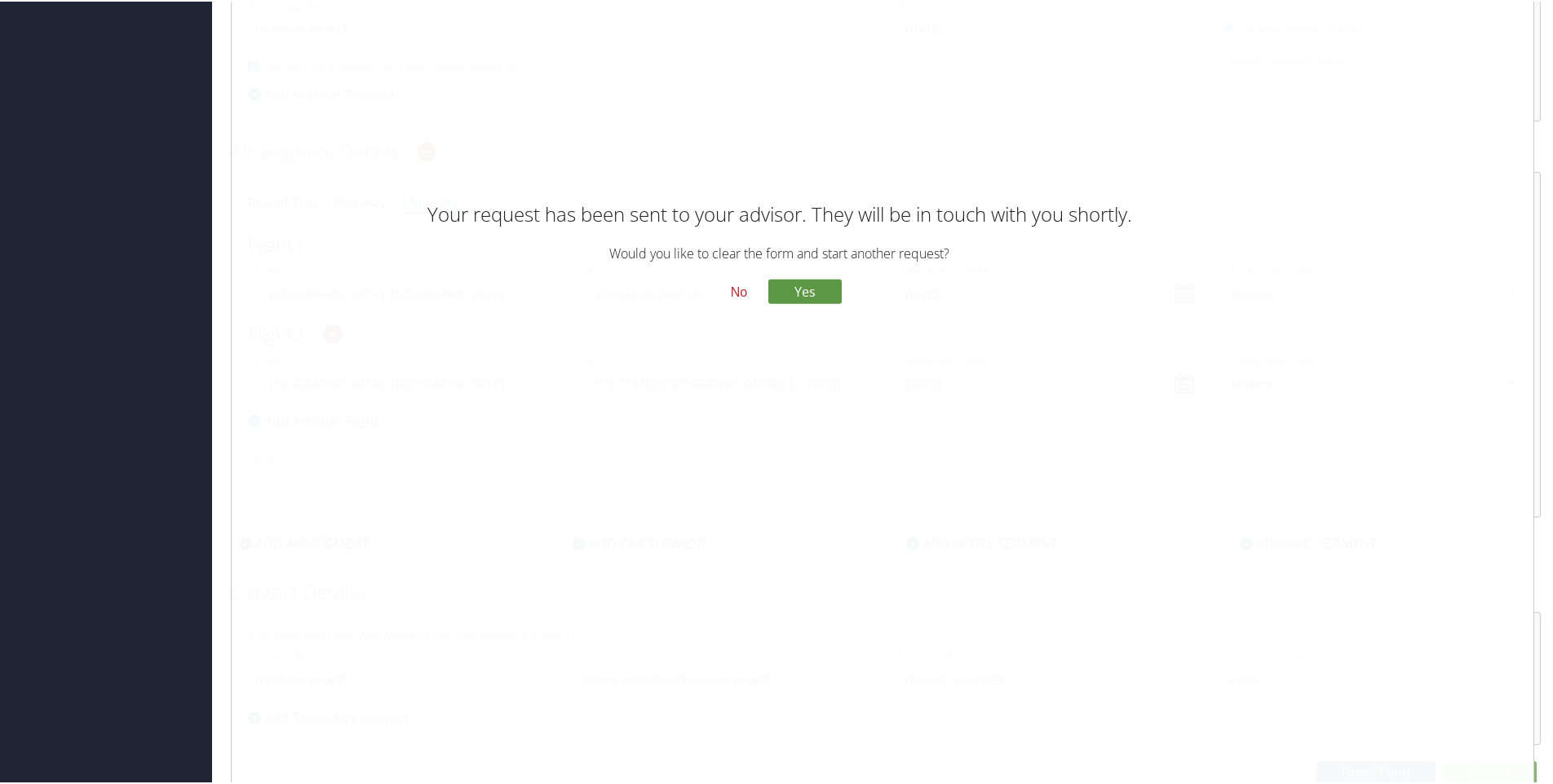
click at [739, 290] on button "No" at bounding box center [740, 291] width 43 height 28
